Goal: Information Seeking & Learning: Learn about a topic

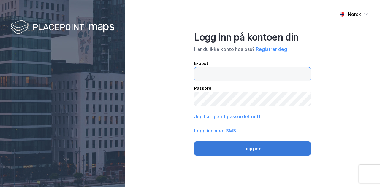
type input "[EMAIL_ADDRESS][DOMAIN_NAME]"
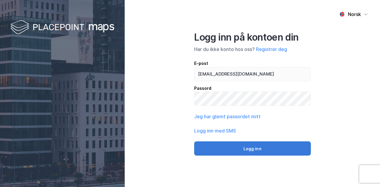
click at [248, 149] on button "Logg inn" at bounding box center [252, 149] width 117 height 14
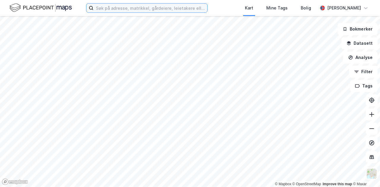
click at [132, 10] on input at bounding box center [151, 8] width 114 height 9
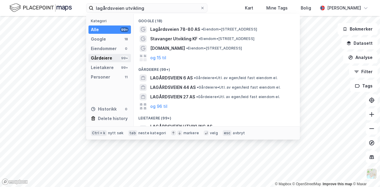
click at [102, 56] on div "Gårdeiere" at bounding box center [101, 58] width 21 height 7
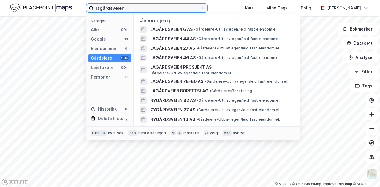
type input "lagårdsveien"
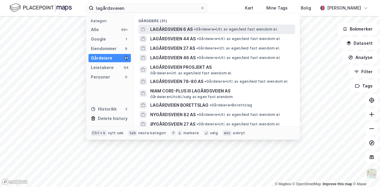
click at [181, 30] on span "LAGÅRDSVEIEN 6 AS" at bounding box center [171, 29] width 42 height 7
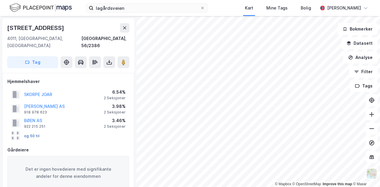
click at [0, 0] on button "og 50 til" at bounding box center [0, 0] width 0 height 0
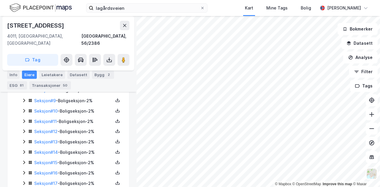
scroll to position [254, 0]
